Goal: Task Accomplishment & Management: Manage account settings

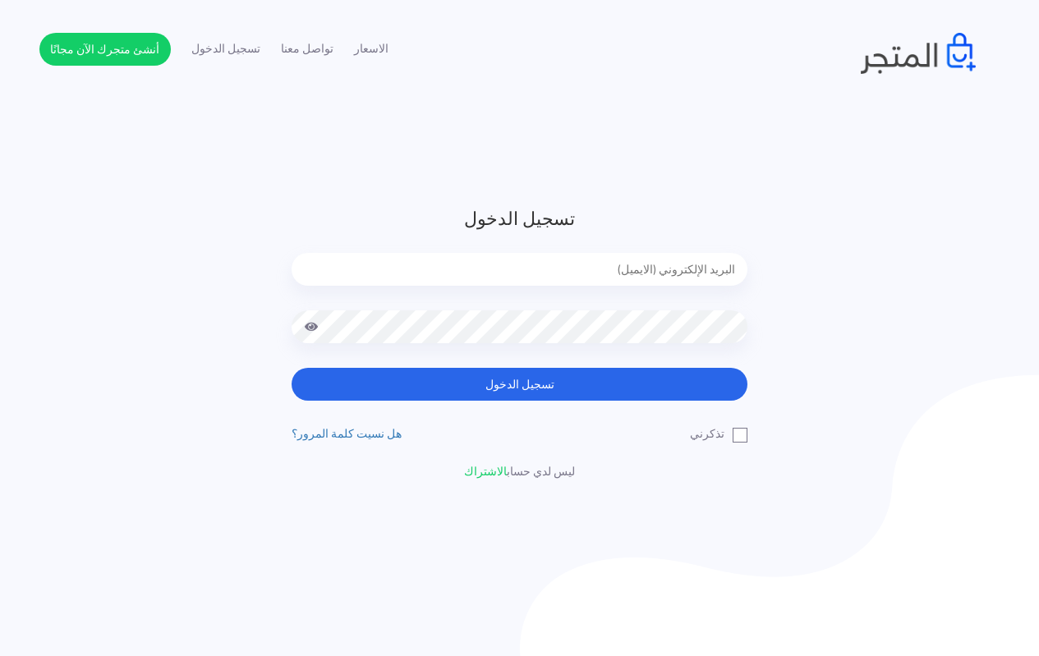
click at [557, 267] on input "email" at bounding box center [519, 269] width 456 height 33
type input "[EMAIL_ADDRESS][DOMAIN_NAME]"
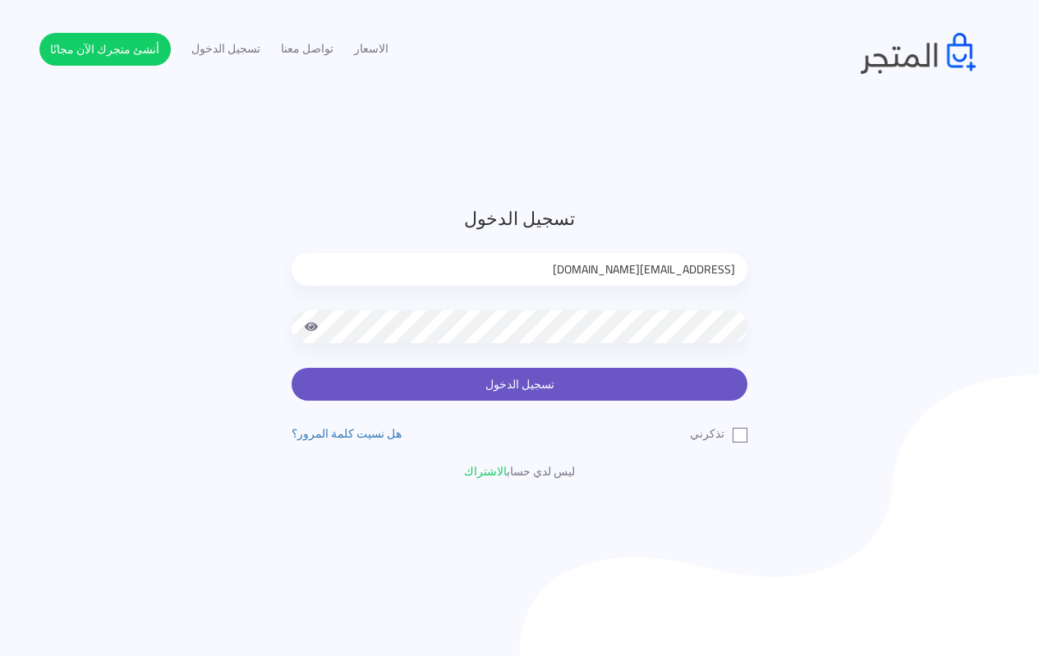
click at [501, 387] on button "تسجيل الدخول" at bounding box center [519, 384] width 456 height 33
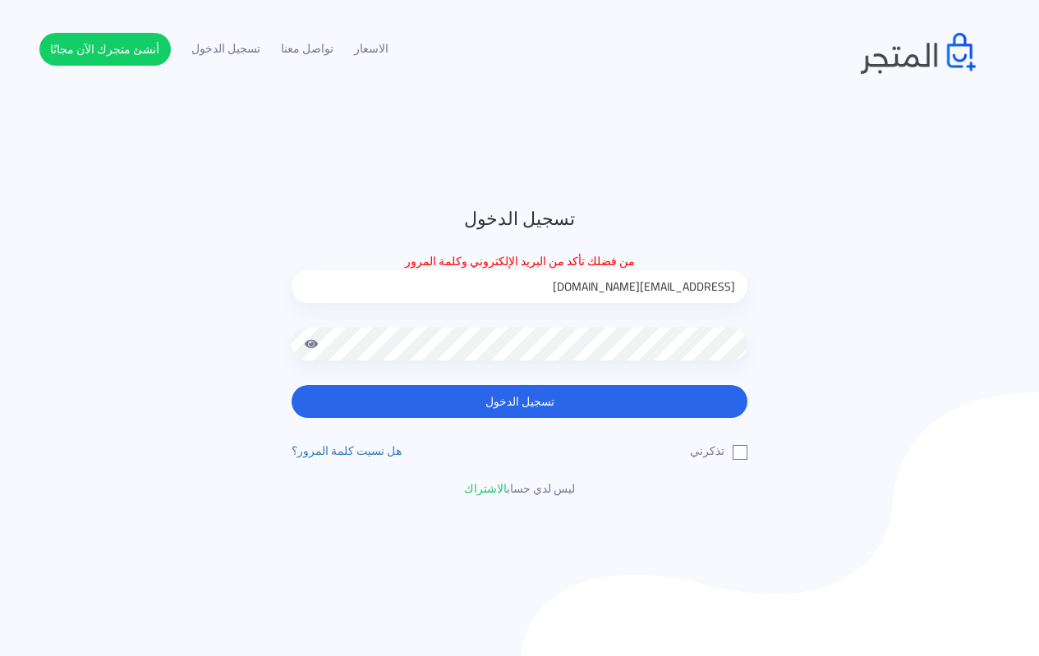
click at [814, 213] on div "تسجيل الدخول من فضلك تأكد من البريد الإلكتروني وكلمة المرور solution.technology…" at bounding box center [519, 351] width 961 height 292
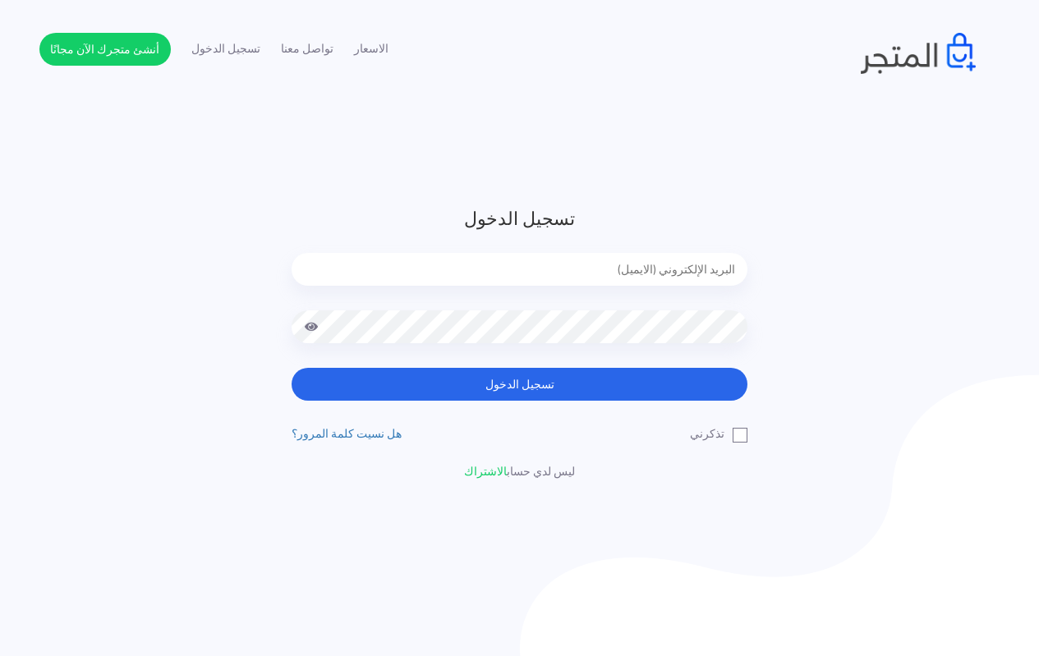
click at [611, 275] on input "email" at bounding box center [519, 269] width 456 height 33
type input "solution.technology007@gmail.com"
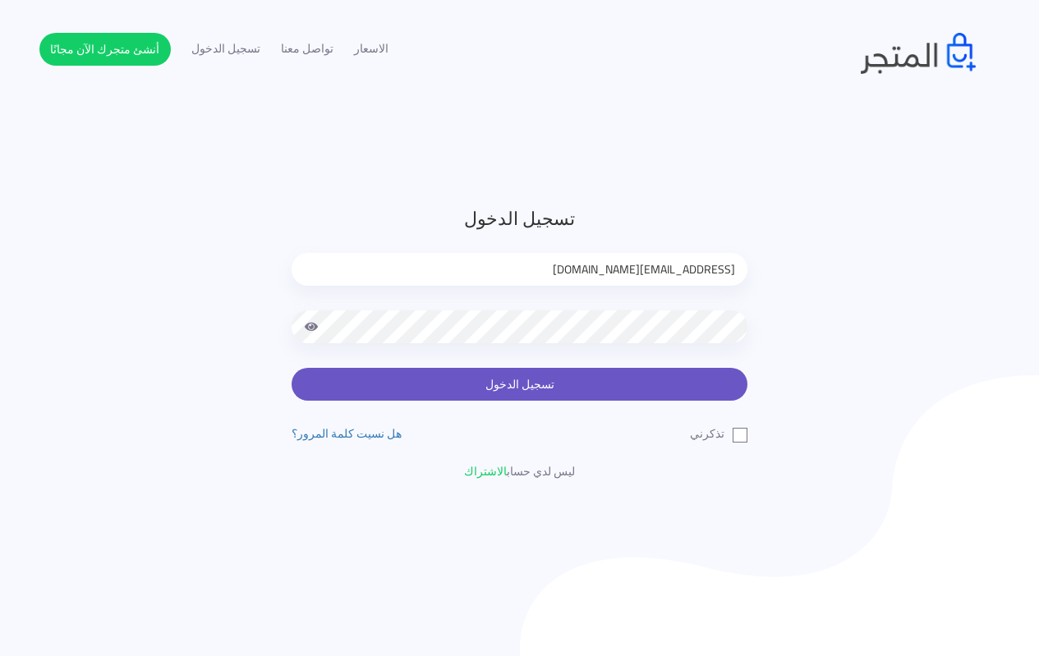
click at [498, 381] on button "تسجيل الدخول" at bounding box center [519, 384] width 456 height 33
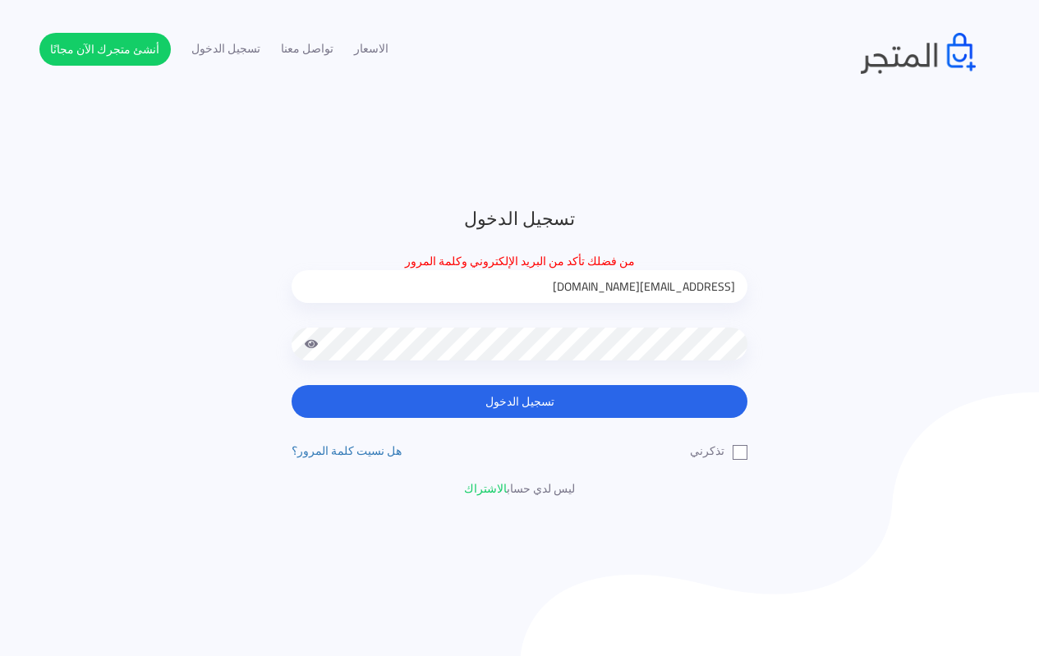
drag, startPoint x: 140, startPoint y: 196, endPoint x: 132, endPoint y: 165, distance: 32.1
click at [140, 195] on header "تسجيل الدخول من فضلك تأكد من البريد الإلكتروني وكلمة المرور solution.technology…" at bounding box center [519, 351] width 1039 height 703
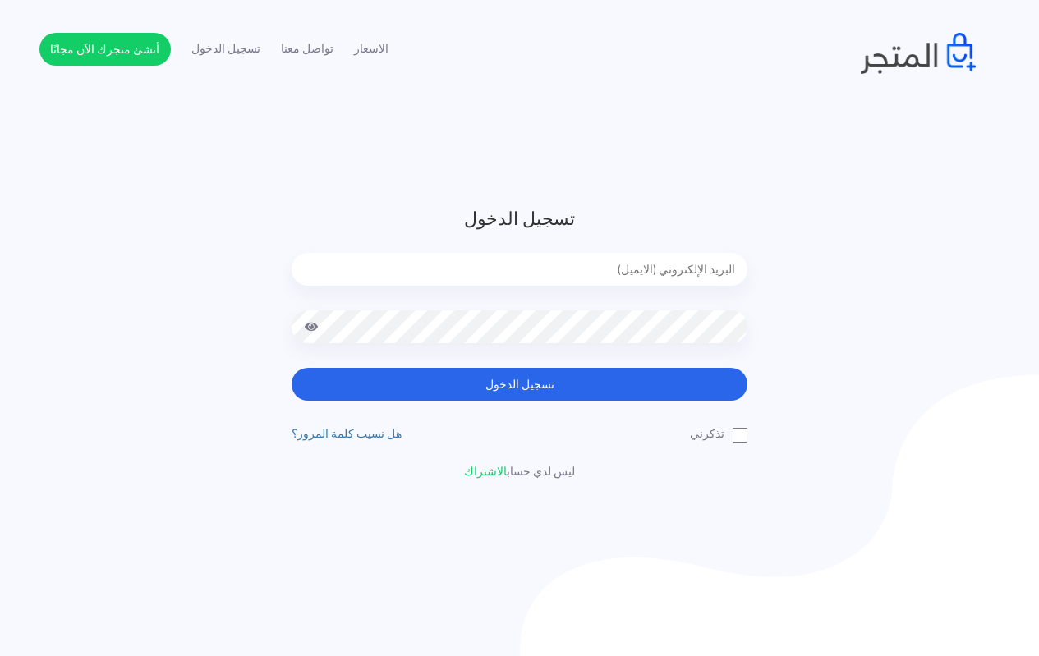
click at [609, 264] on input "email" at bounding box center [519, 269] width 456 height 33
type input "[EMAIL_ADDRESS][DOMAIN_NAME]"
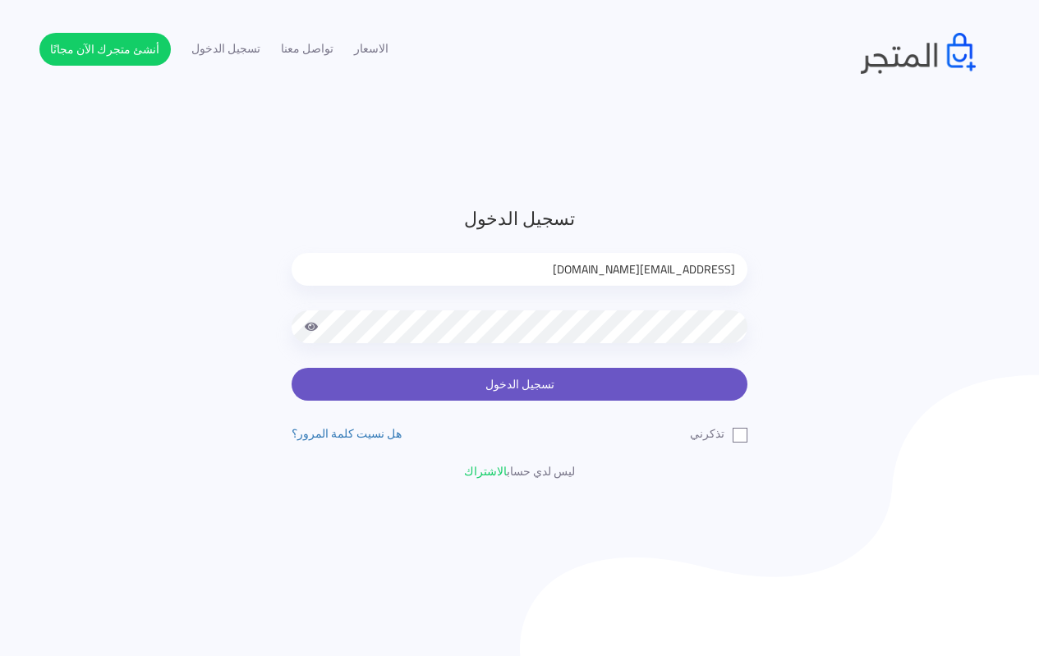
click at [508, 382] on button "تسجيل الدخول" at bounding box center [519, 384] width 456 height 33
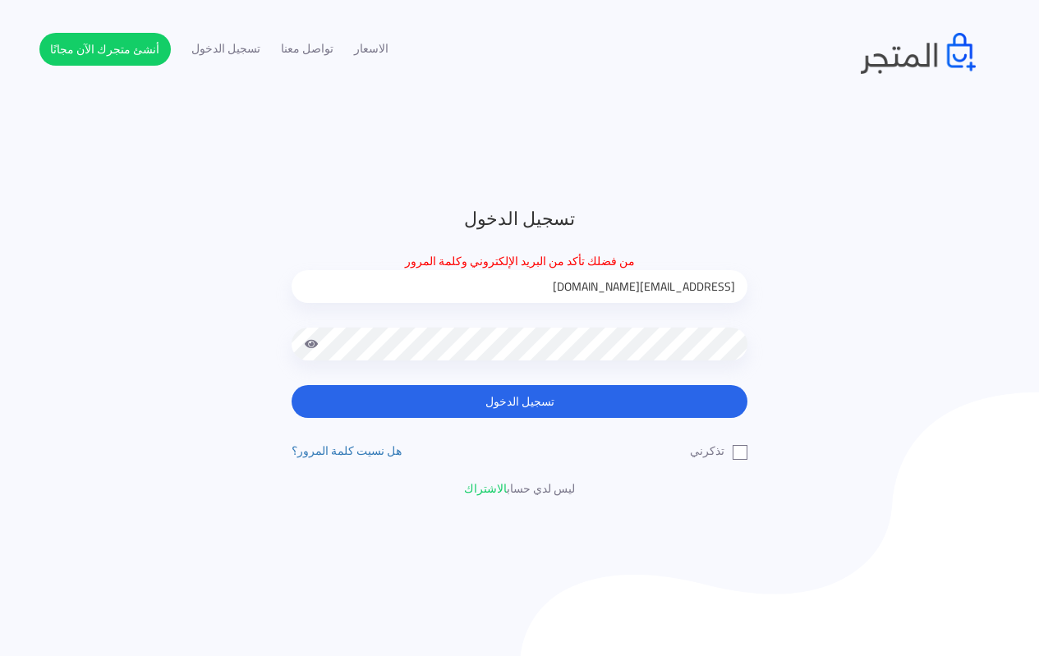
click at [501, 284] on input "solution.technology007@gmail.com" at bounding box center [519, 286] width 456 height 33
type input "techtonic4solutions@gmail.com"
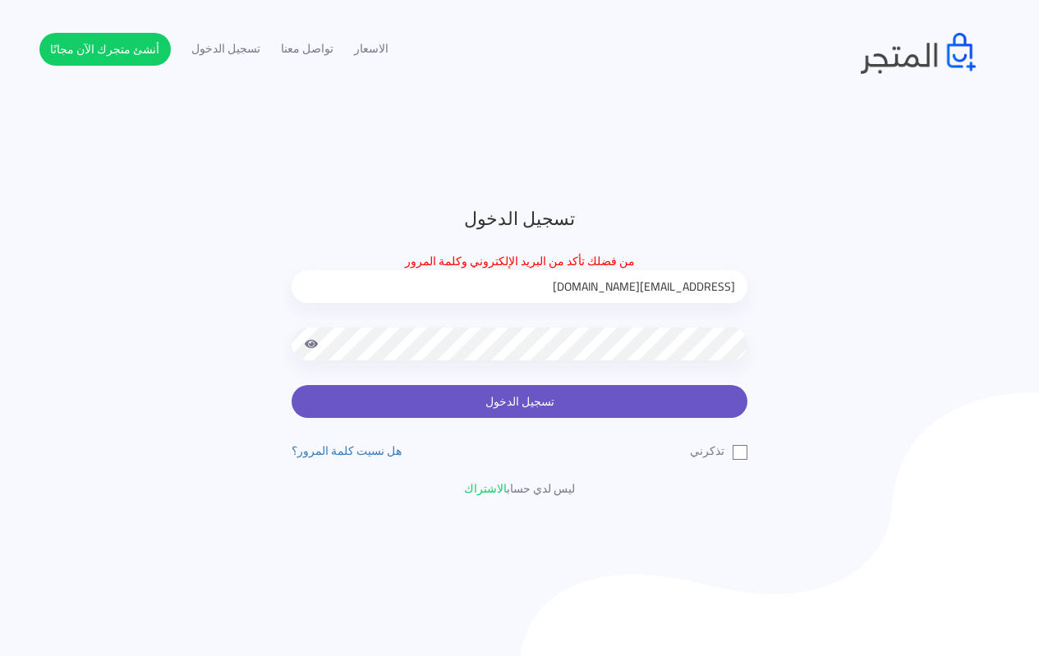
click at [501, 405] on button "تسجيل الدخول" at bounding box center [519, 401] width 456 height 33
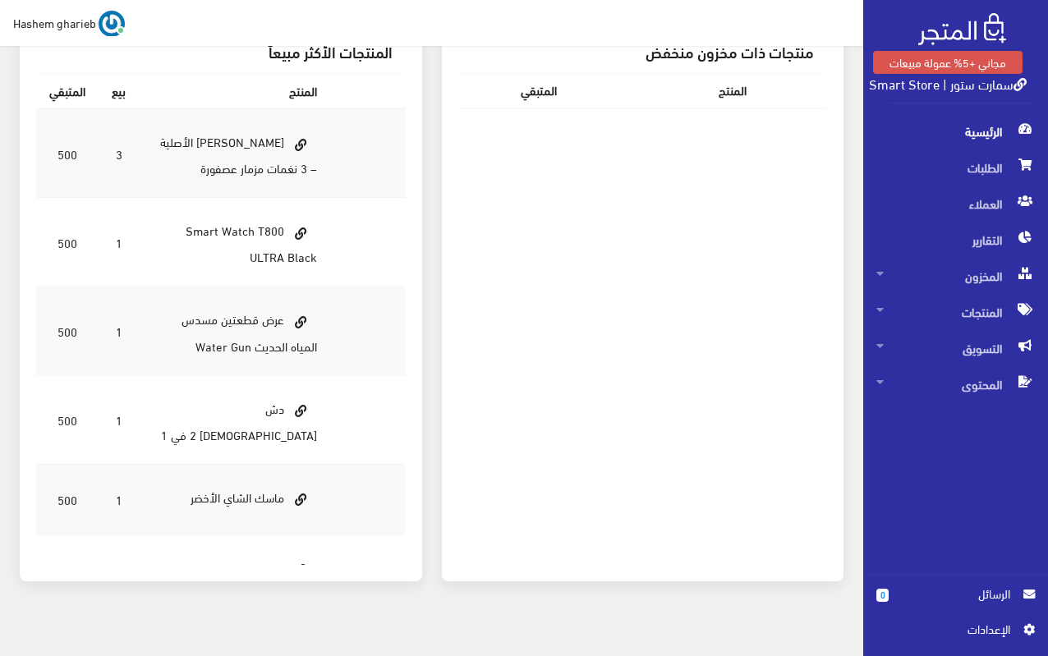
scroll to position [560, 0]
